Goal: Answer question/provide support

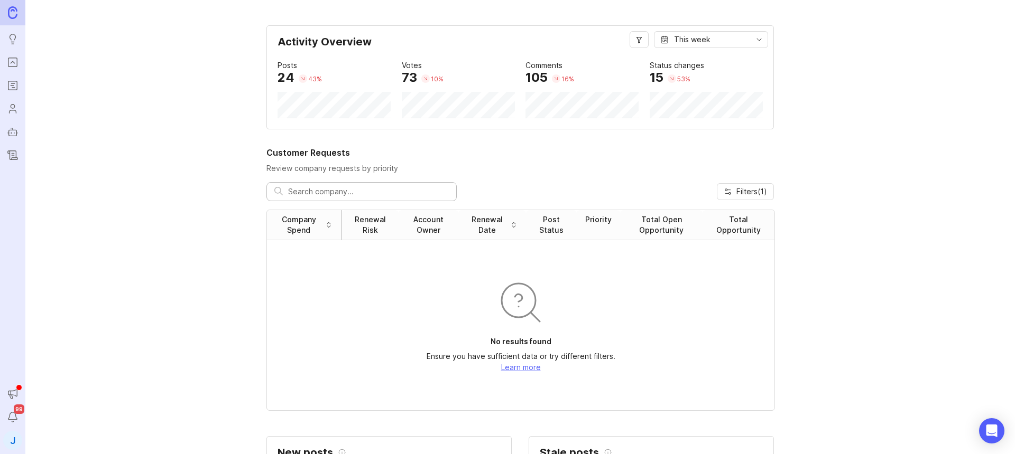
click at [9, 61] on icon "Portal" at bounding box center [13, 62] width 12 height 13
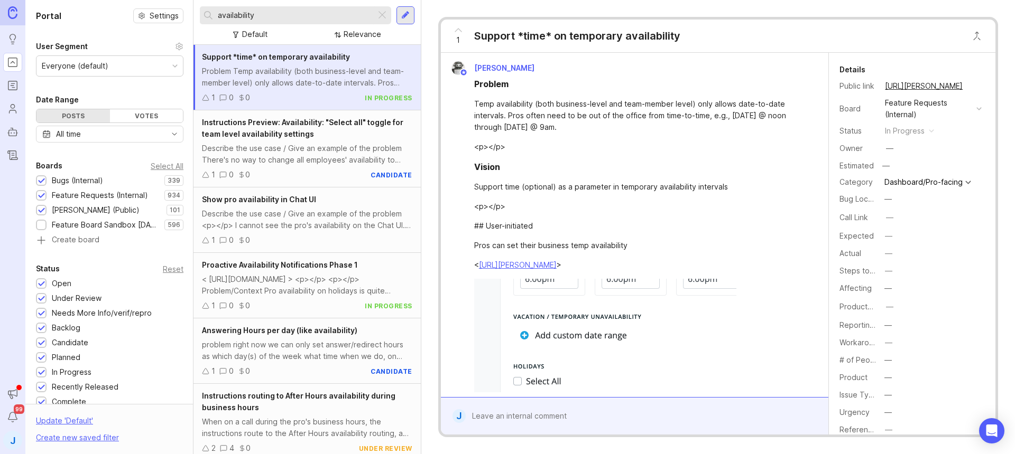
click at [382, 14] on div at bounding box center [382, 15] width 13 height 14
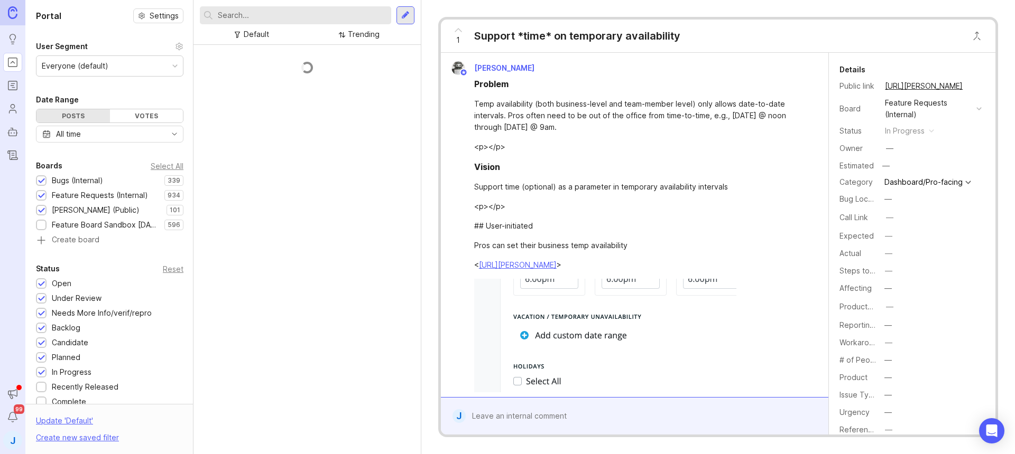
click at [339, 21] on input "text" at bounding box center [302, 16] width 169 height 12
type input "f"
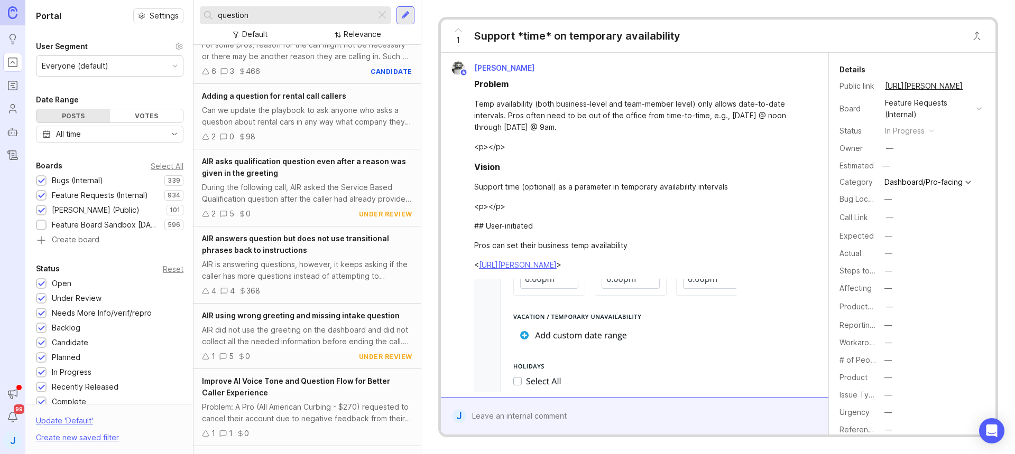
scroll to position [112, 0]
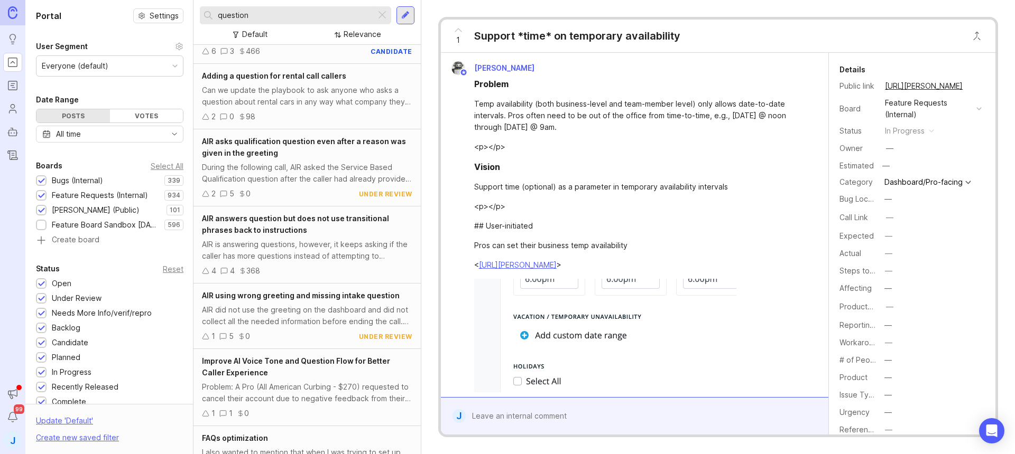
type input "question"
click at [312, 245] on div "AIR is answering questions, however, it keeps asking if the caller has more que…" at bounding box center [307, 250] width 210 height 23
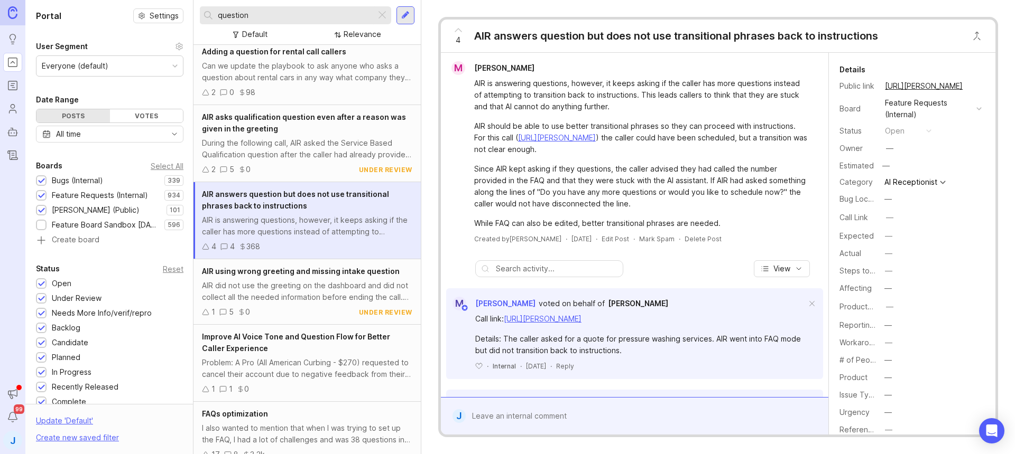
click at [462, 31] on icon at bounding box center [458, 30] width 13 height 13
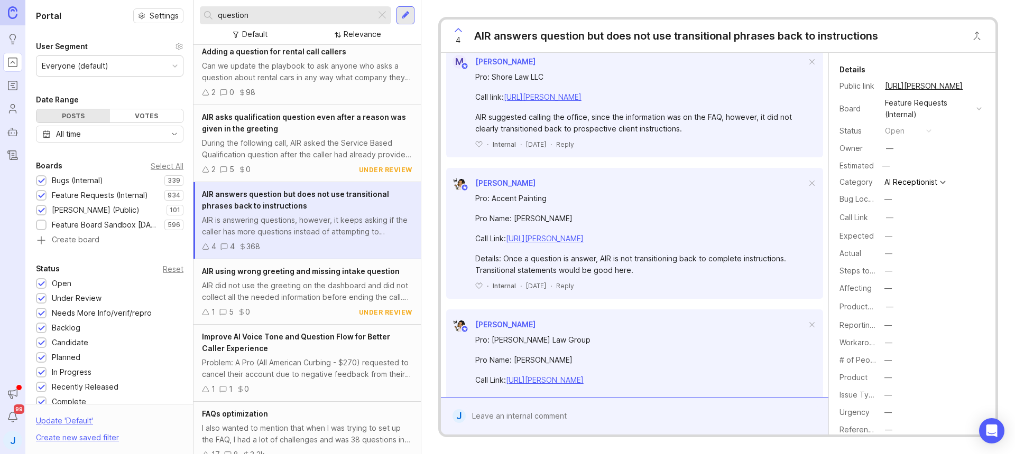
scroll to position [392, 0]
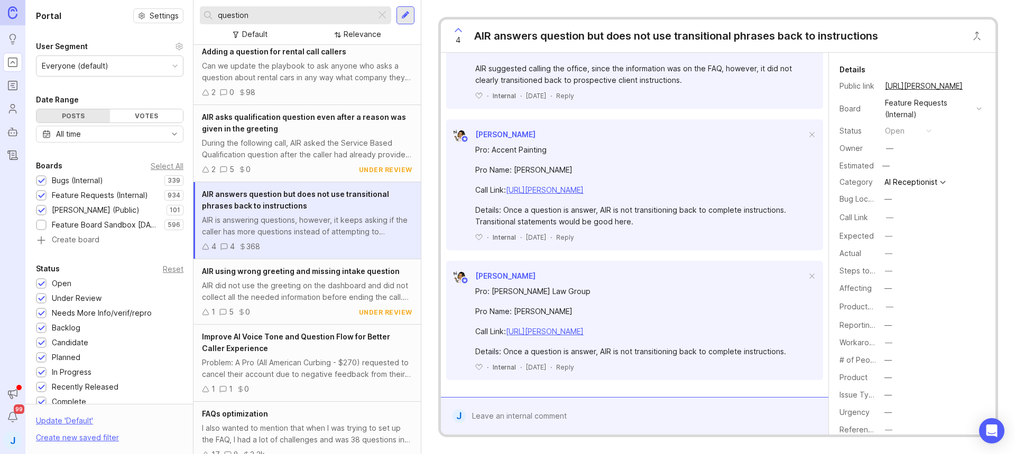
click at [972, 87] on button "copy icon" at bounding box center [972, 86] width 15 height 15
